Goal: Check status: Check status

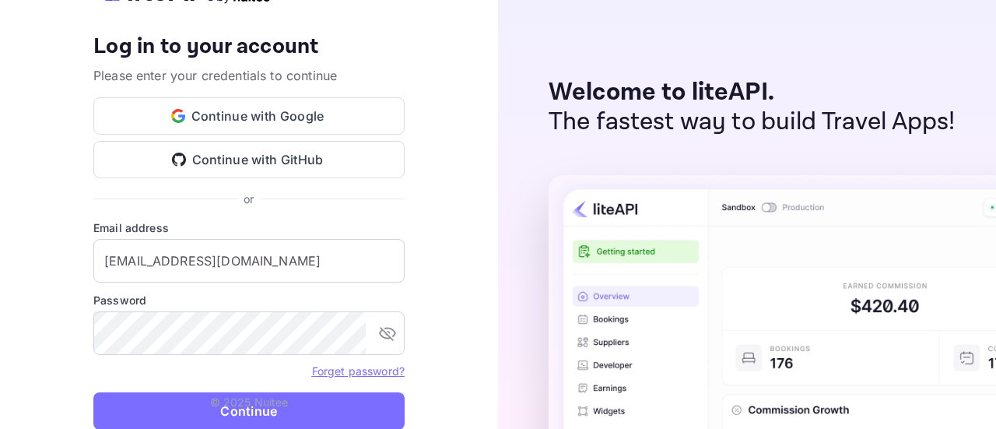
type input "[EMAIL_ADDRESS][DOMAIN_NAME]"
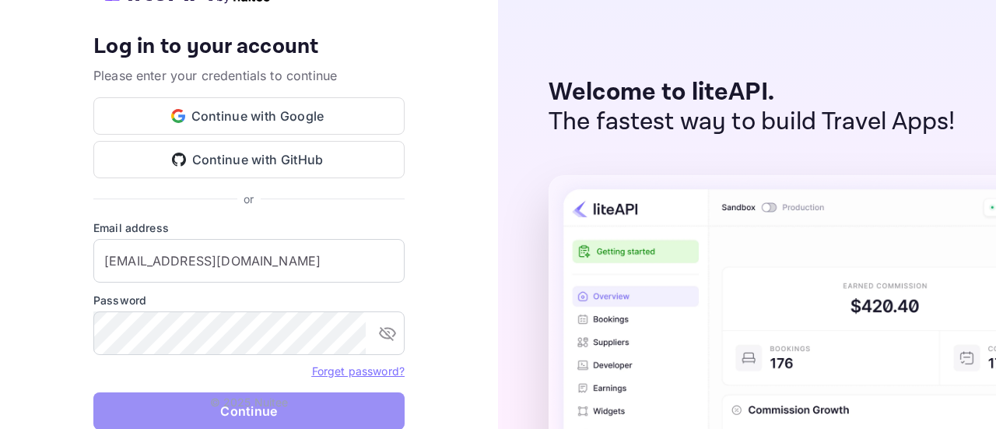
click at [292, 415] on button "Continue" at bounding box center [248, 410] width 311 height 37
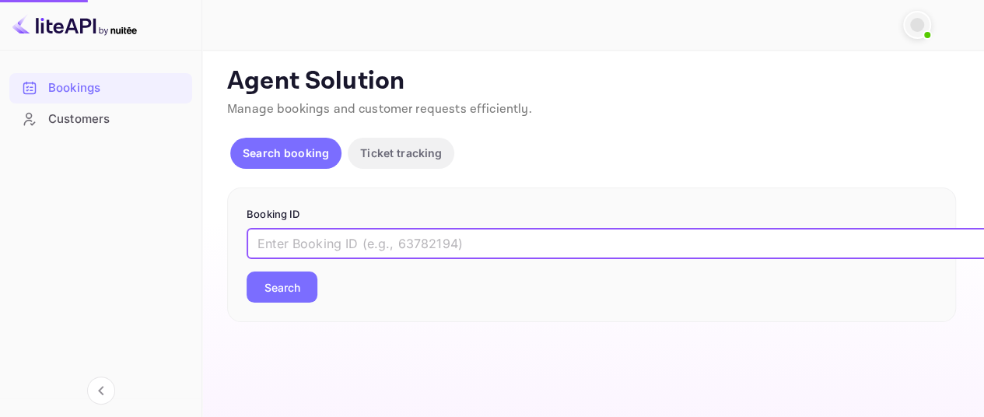
click at [478, 245] on input "text" at bounding box center [636, 243] width 778 height 31
paste input "gHYDZNCq5"
type input "gHYDZNCq5"
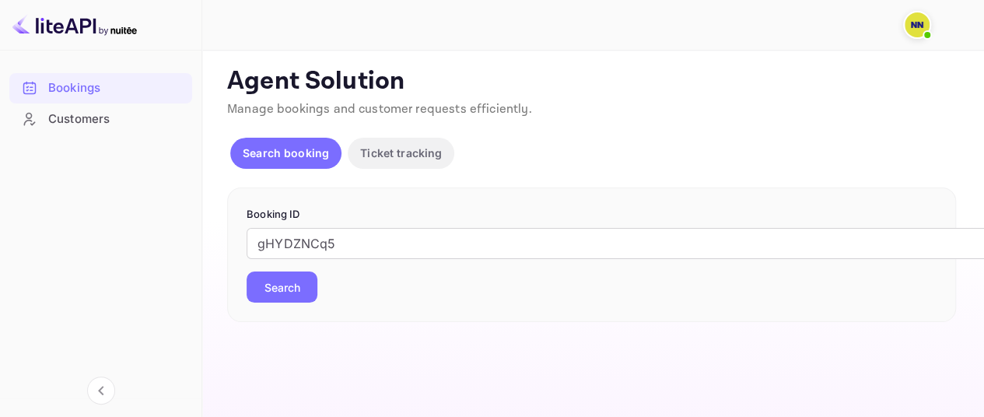
click at [293, 286] on button "Search" at bounding box center [282, 287] width 71 height 31
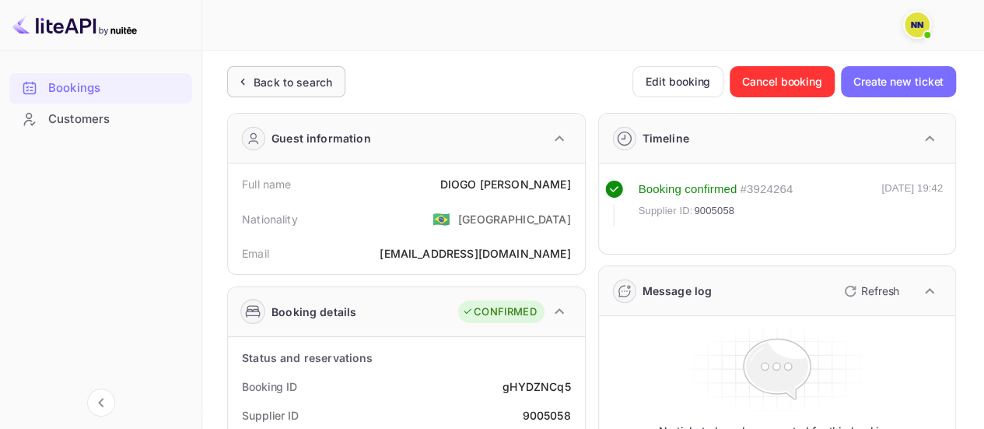
click at [307, 85] on div "Back to search" at bounding box center [293, 82] width 79 height 16
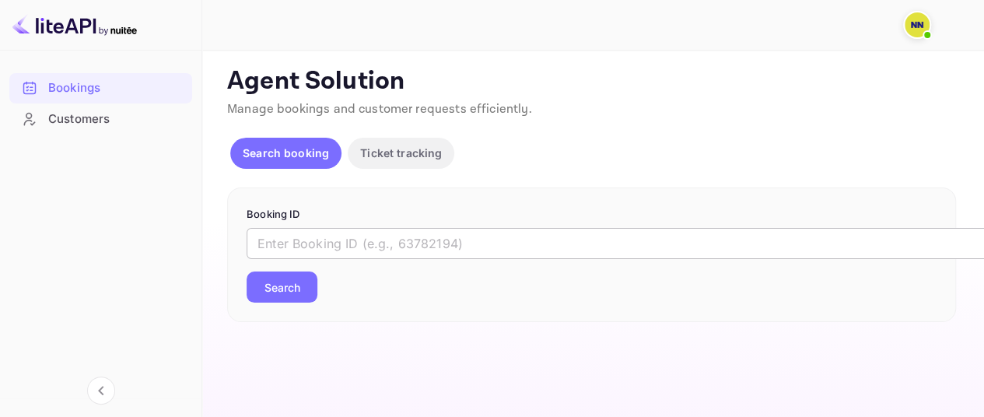
click at [356, 233] on input "text" at bounding box center [636, 243] width 778 height 31
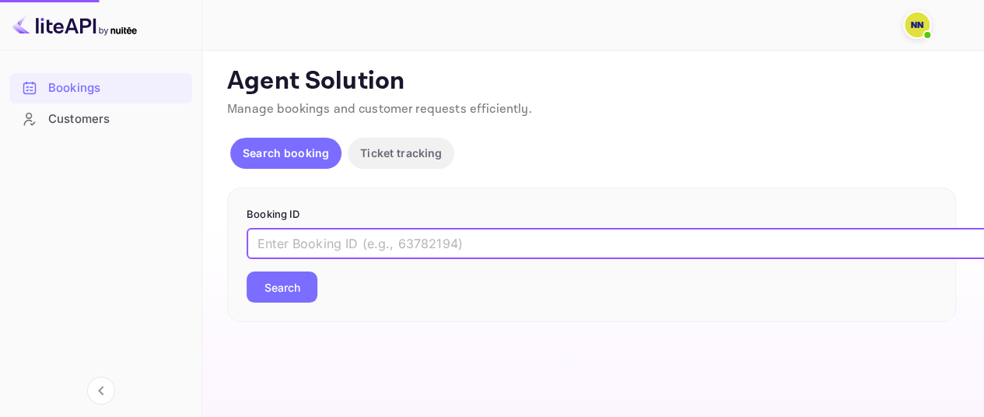
paste input "bP2FItK5-"
type input "bP2FItK5-"
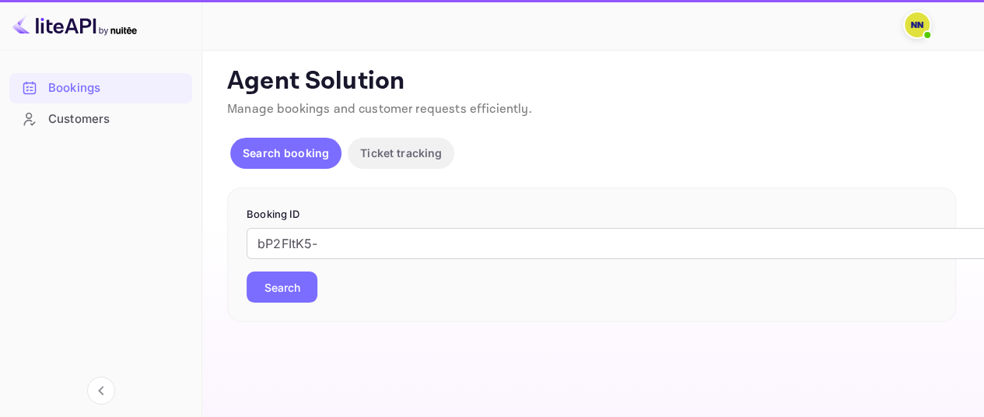
click at [286, 286] on button "Search" at bounding box center [282, 287] width 71 height 31
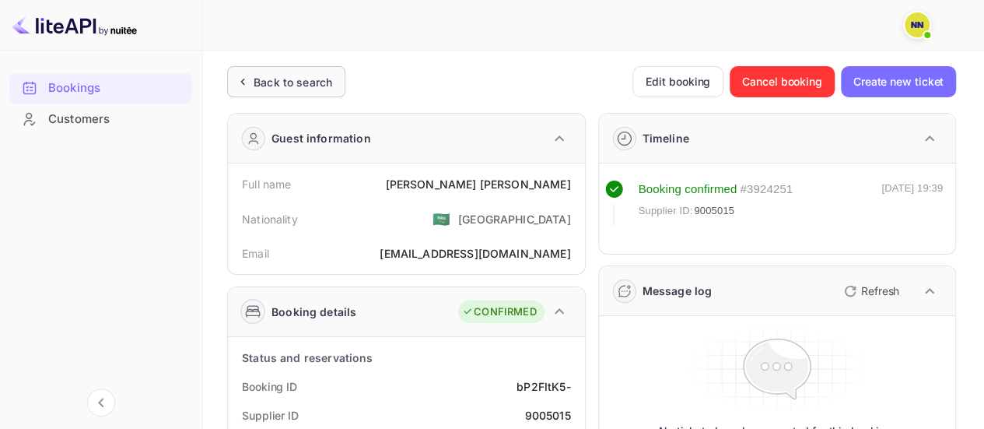
click at [276, 86] on div "Back to search" at bounding box center [293, 82] width 79 height 16
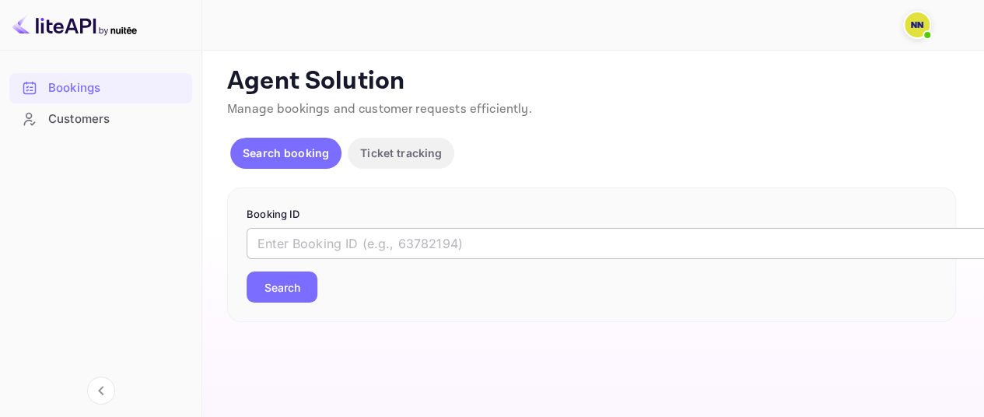
click at [377, 238] on input "text" at bounding box center [636, 243] width 778 height 31
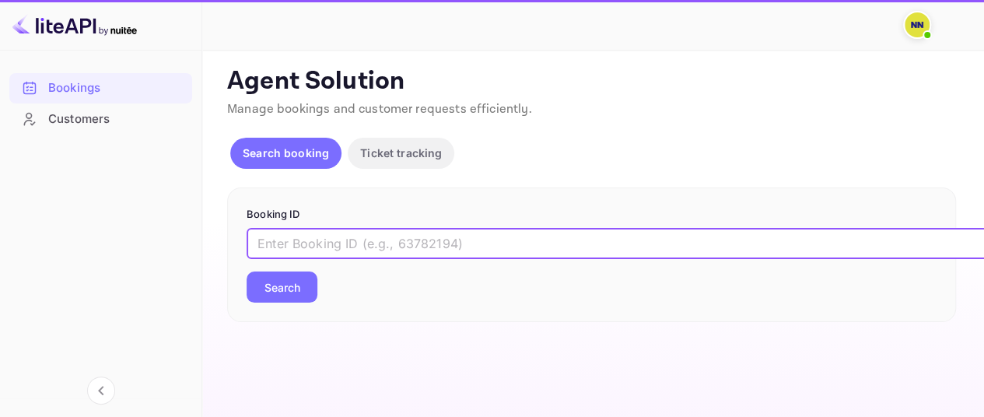
paste input "NQsNYoUP8"
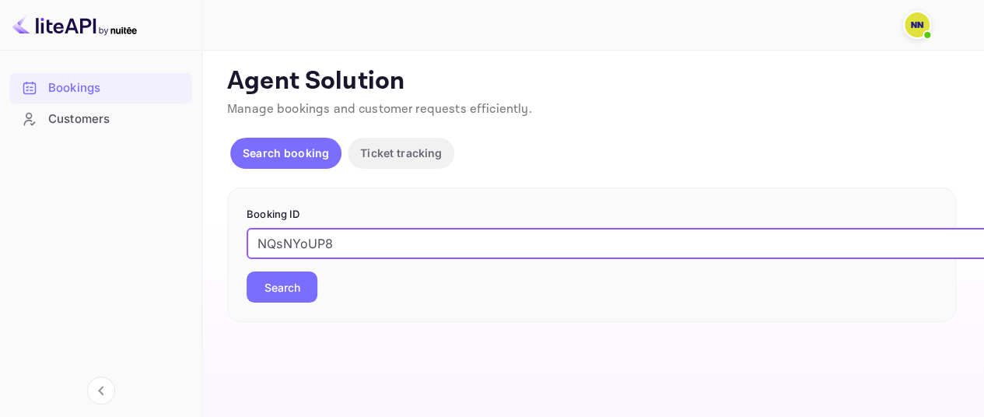
type input "NQsNYoUP8"
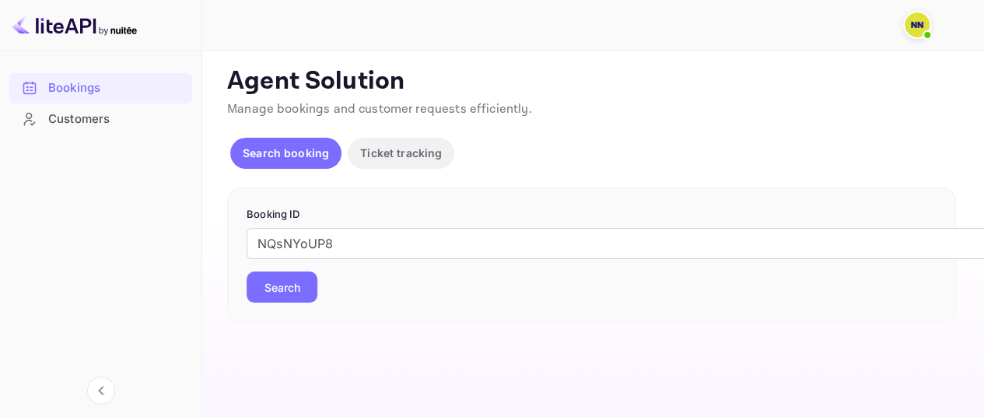
click at [299, 283] on button "Search" at bounding box center [282, 287] width 71 height 31
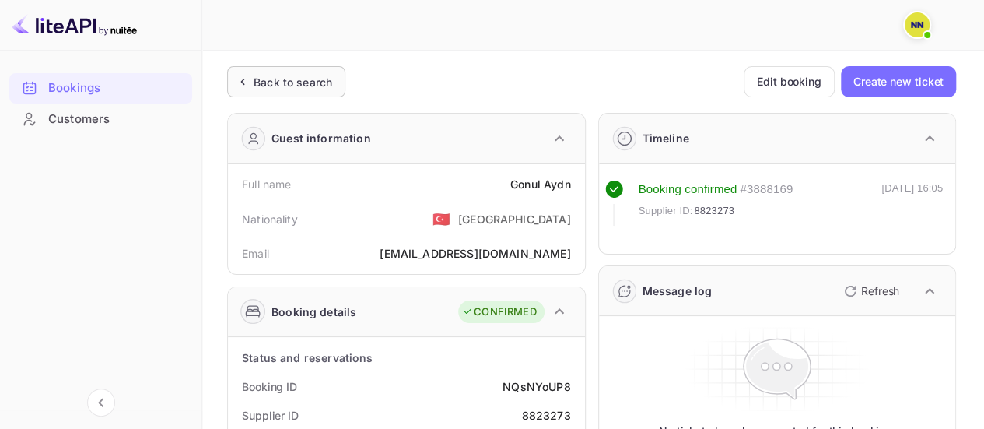
click at [265, 85] on div "Back to search" at bounding box center [293, 82] width 79 height 16
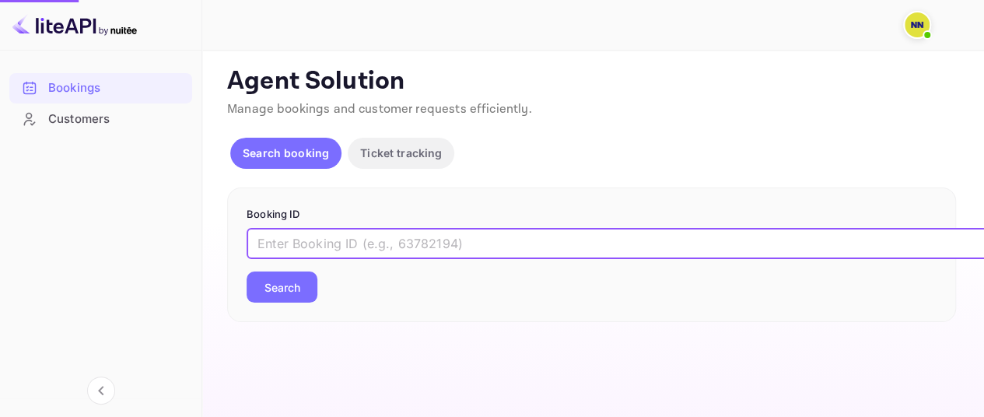
click at [321, 236] on input "text" at bounding box center [636, 243] width 778 height 31
paste input "171GGUcwl"
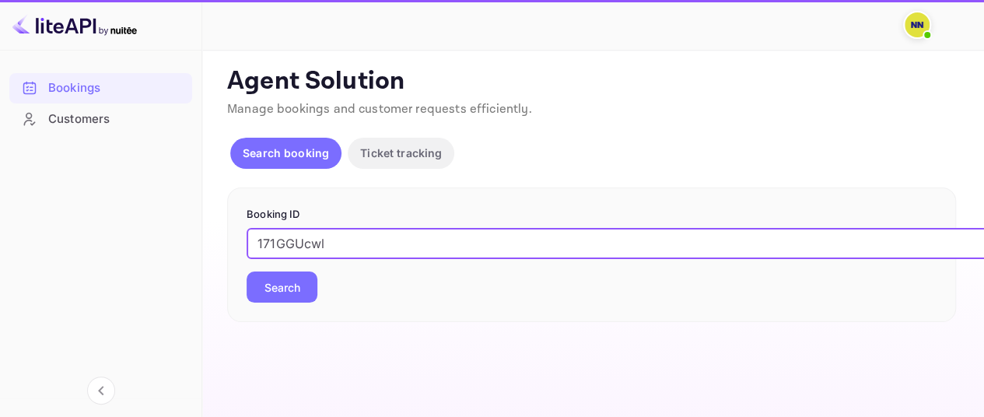
type input "171GGUcwl"
click at [287, 275] on button "Search" at bounding box center [282, 287] width 71 height 31
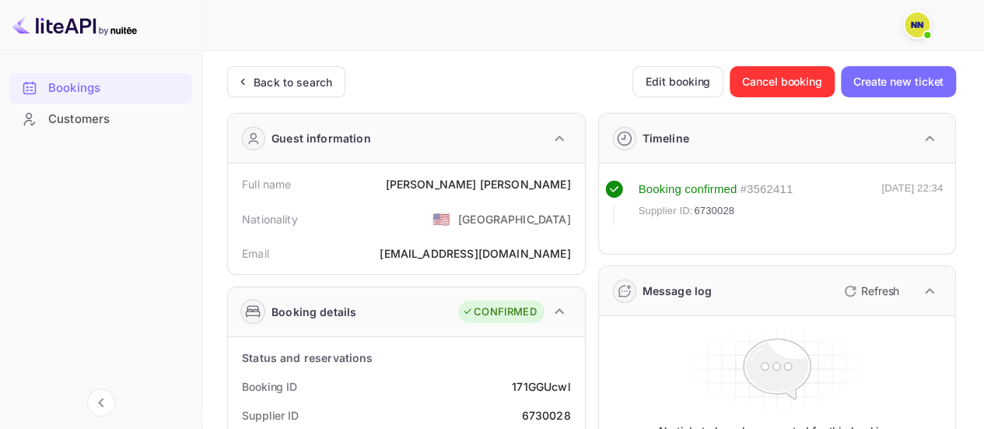
click at [311, 88] on div "Back to search" at bounding box center [293, 82] width 79 height 16
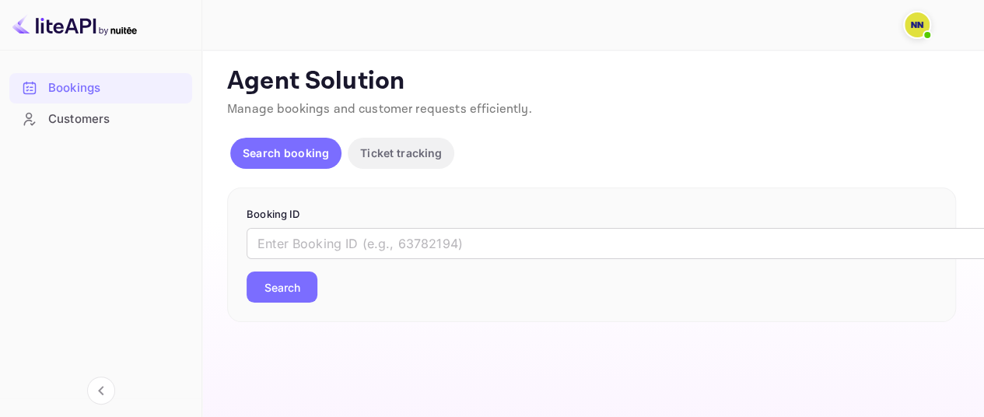
click at [335, 226] on form "Booking ID ​ Search" at bounding box center [592, 255] width 690 height 97
click at [336, 230] on input "text" at bounding box center [636, 243] width 778 height 31
paste input "YaB7vX2mw"
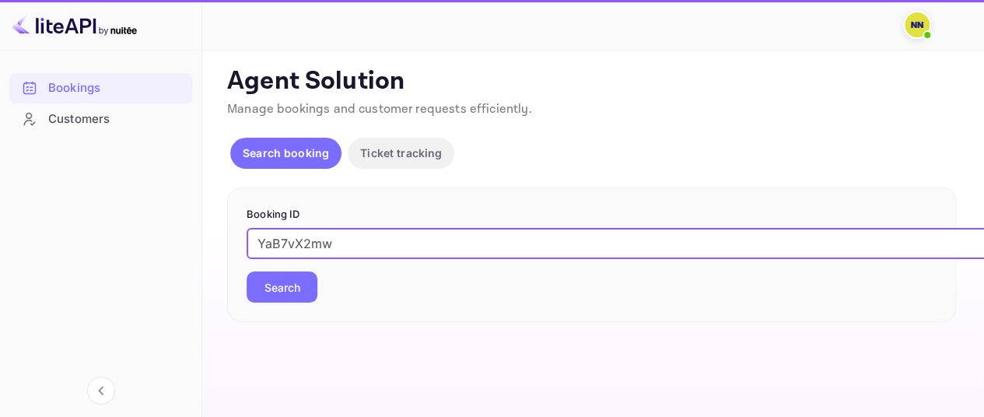
type input "YaB7vX2mw"
click at [274, 287] on button "Search" at bounding box center [282, 287] width 71 height 31
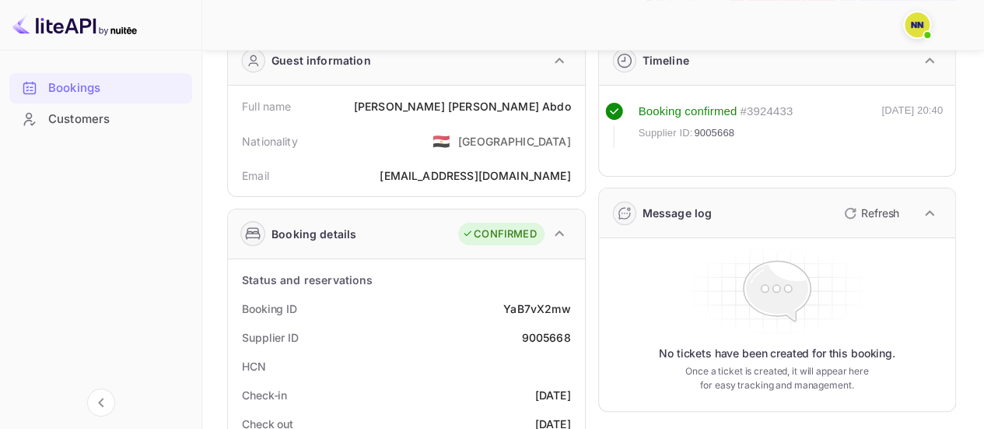
scroll to position [233, 0]
